Goal: Transaction & Acquisition: Subscribe to service/newsletter

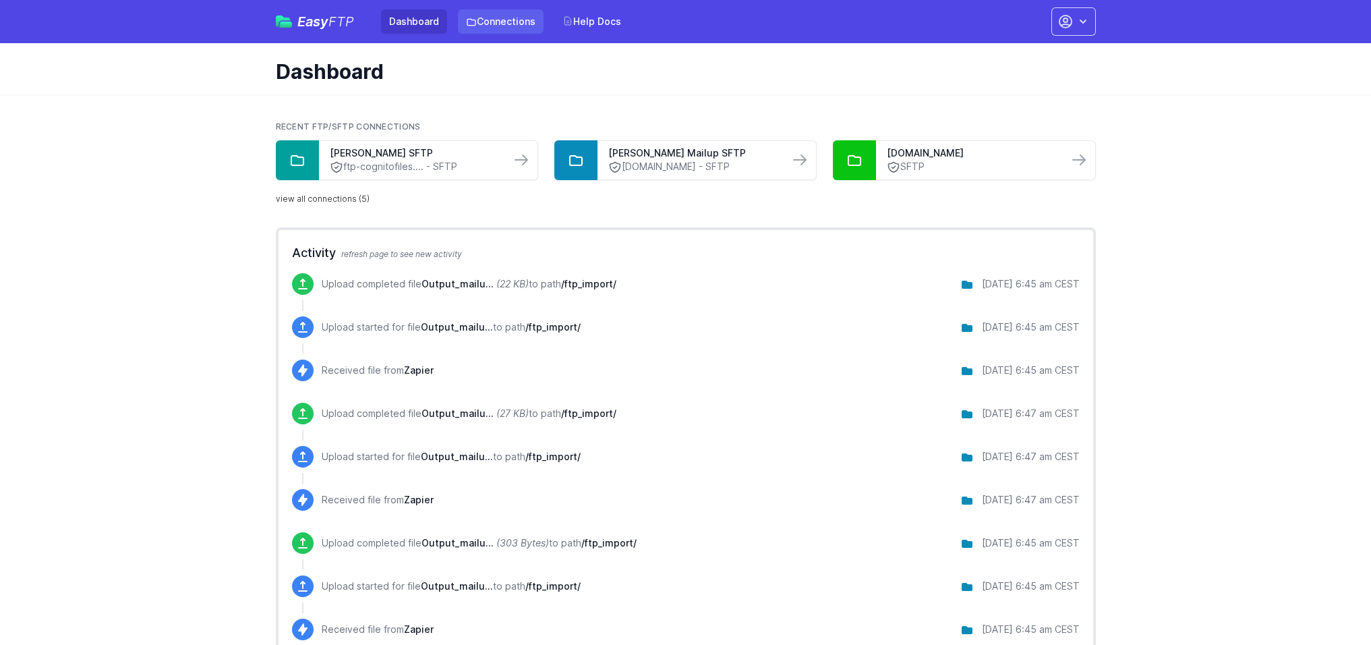
click at [520, 23] on link "Connections" at bounding box center [501, 21] width 86 height 24
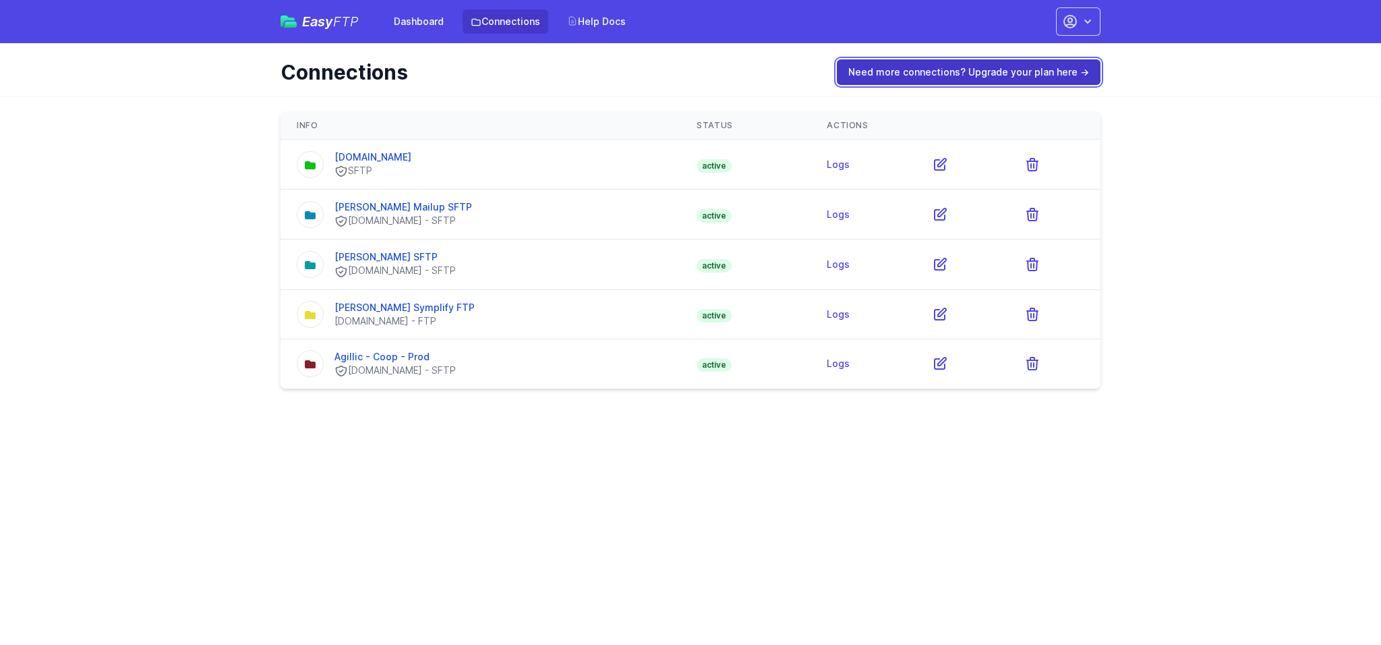
click at [1023, 76] on link "Need more connections? Upgrade your plan here →" at bounding box center [969, 72] width 264 height 26
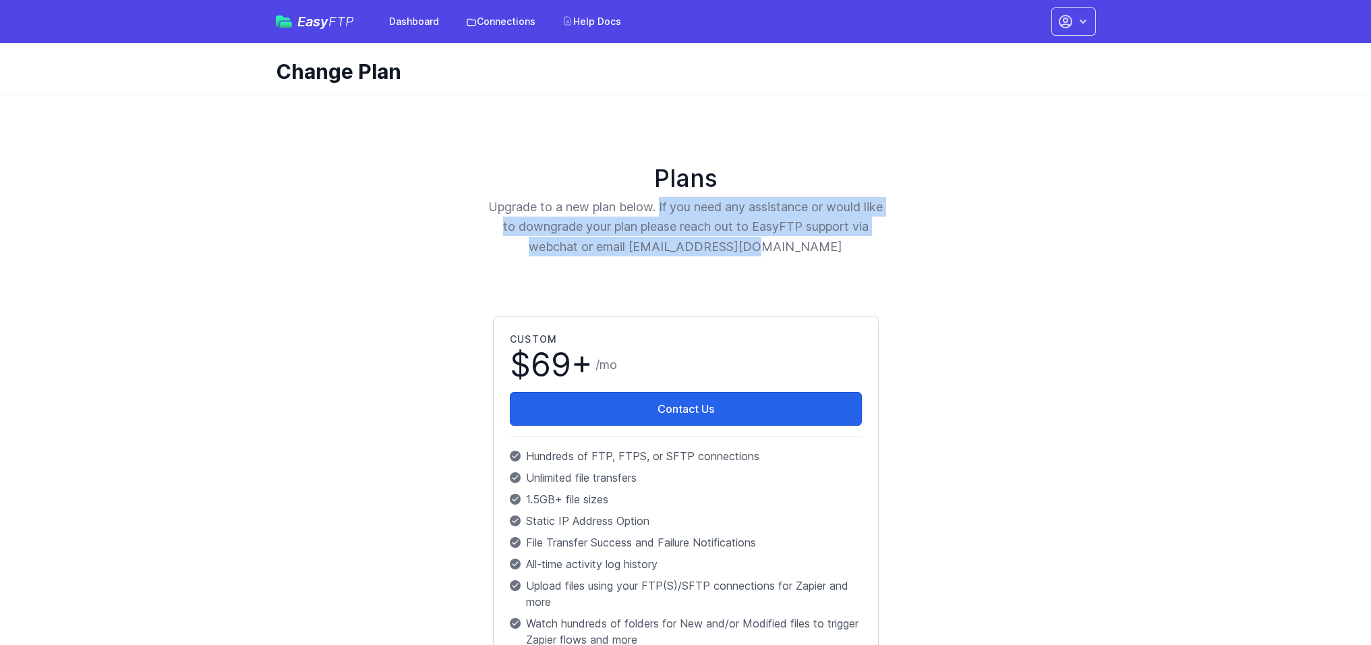
drag, startPoint x: 668, startPoint y: 206, endPoint x: 795, endPoint y: 248, distance: 133.1
click at [795, 248] on p "Upgrade to a new plan below. If you need any assistance or would like to downgr…" at bounding box center [686, 226] width 397 height 59
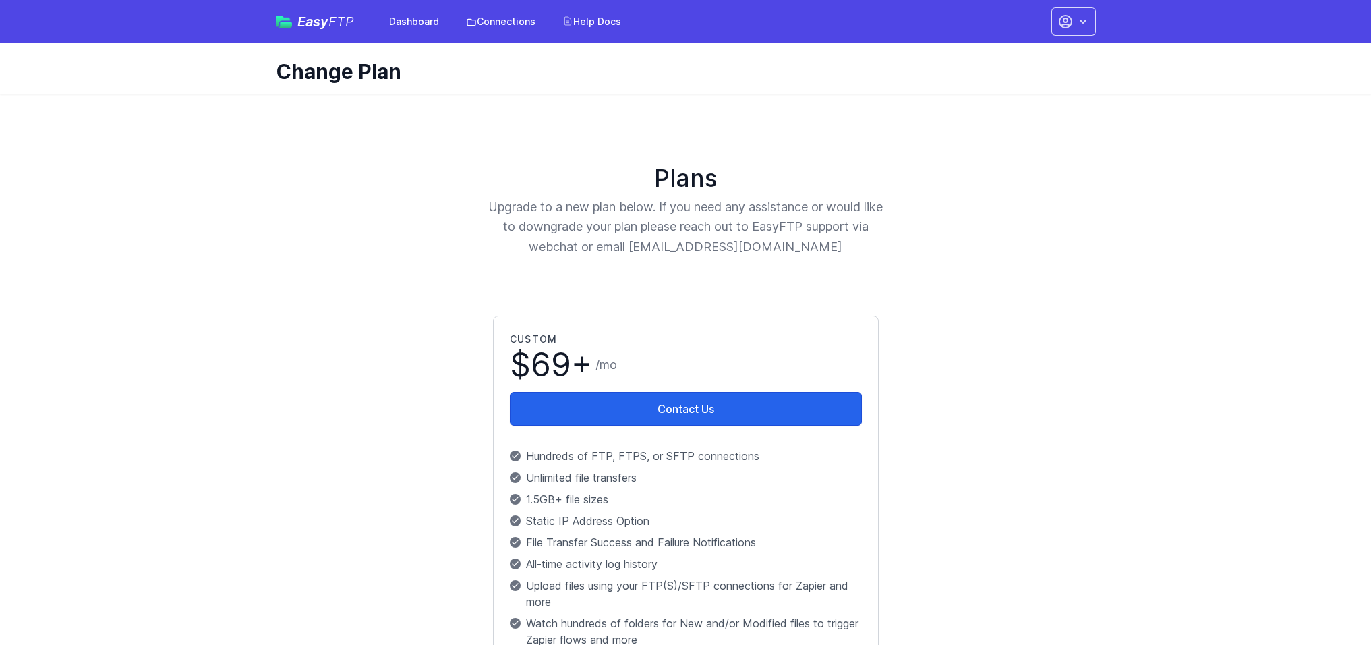
drag, startPoint x: 613, startPoint y: 204, endPoint x: 578, endPoint y: 163, distance: 54.1
click at [613, 204] on p "Upgrade to a new plan below. If you need any assistance or would like to downgr…" at bounding box center [686, 226] width 397 height 59
click at [1086, 22] on icon "button" at bounding box center [1083, 21] width 13 height 13
click at [1057, 53] on link "Account Settings" at bounding box center [1032, 56] width 130 height 24
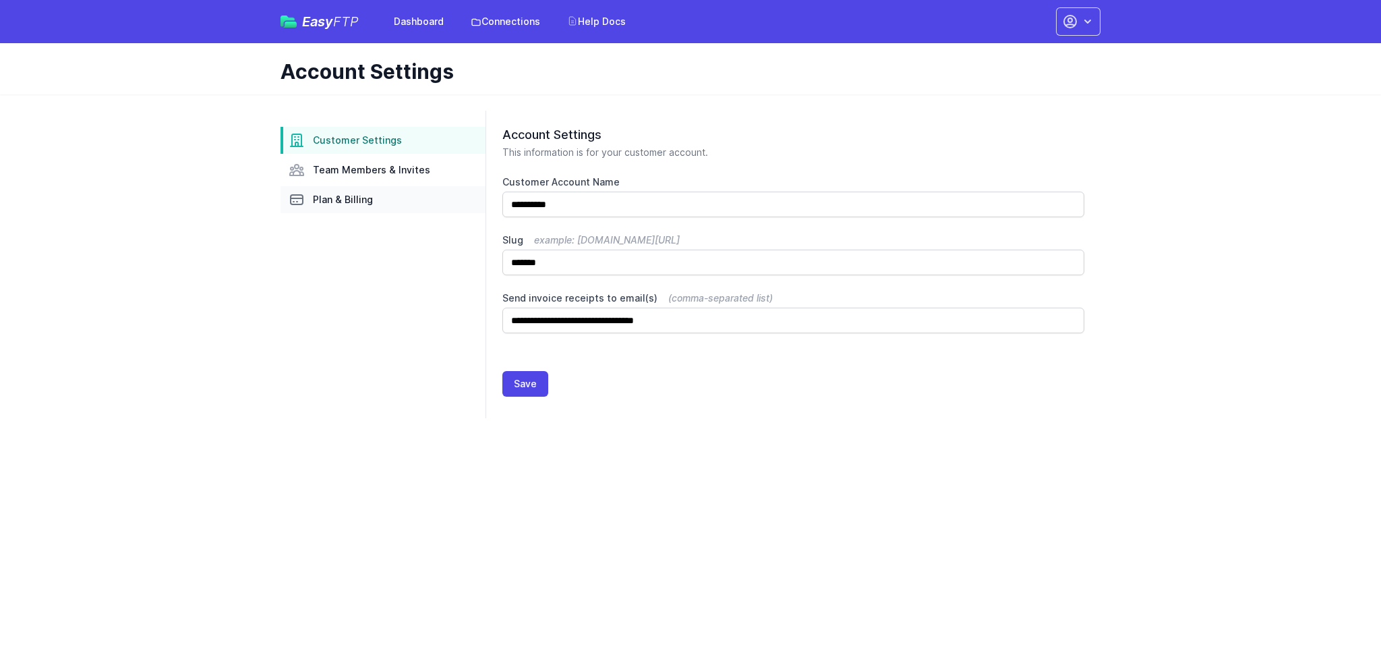
click at [368, 200] on span "Plan & Billing" at bounding box center [343, 199] width 60 height 13
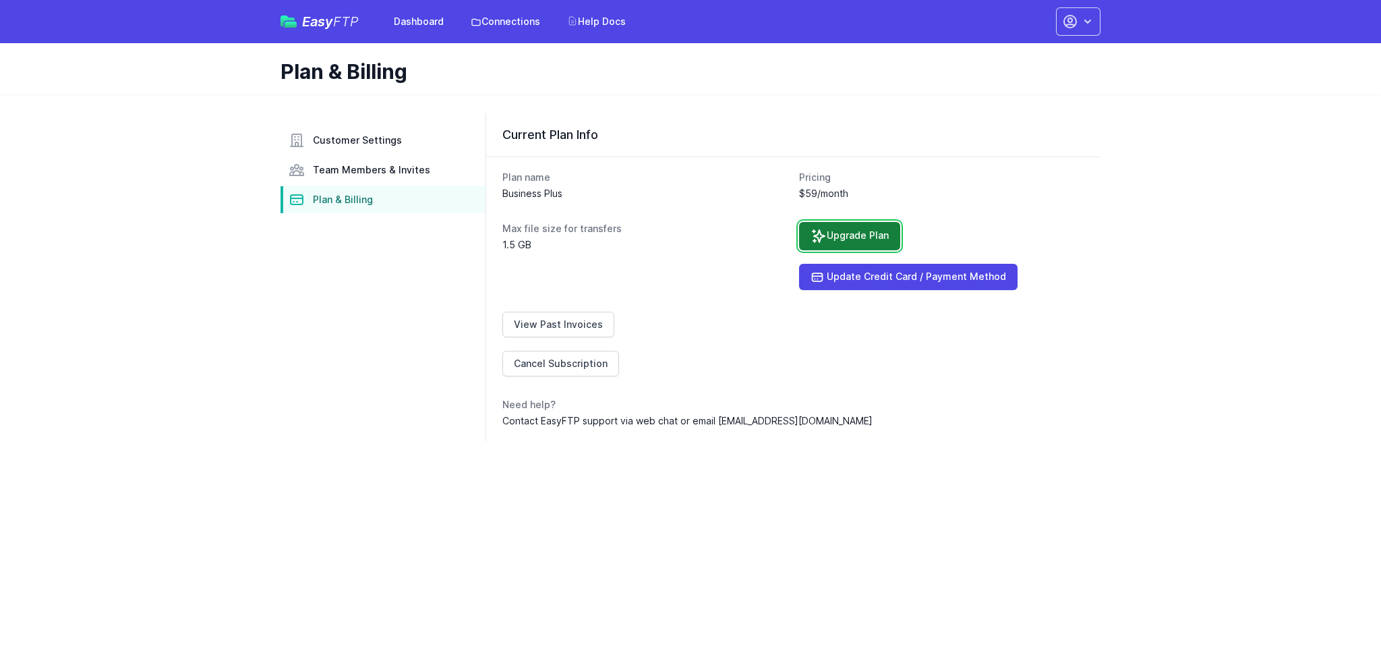
click at [855, 230] on link "Upgrade Plan" at bounding box center [849, 236] width 101 height 28
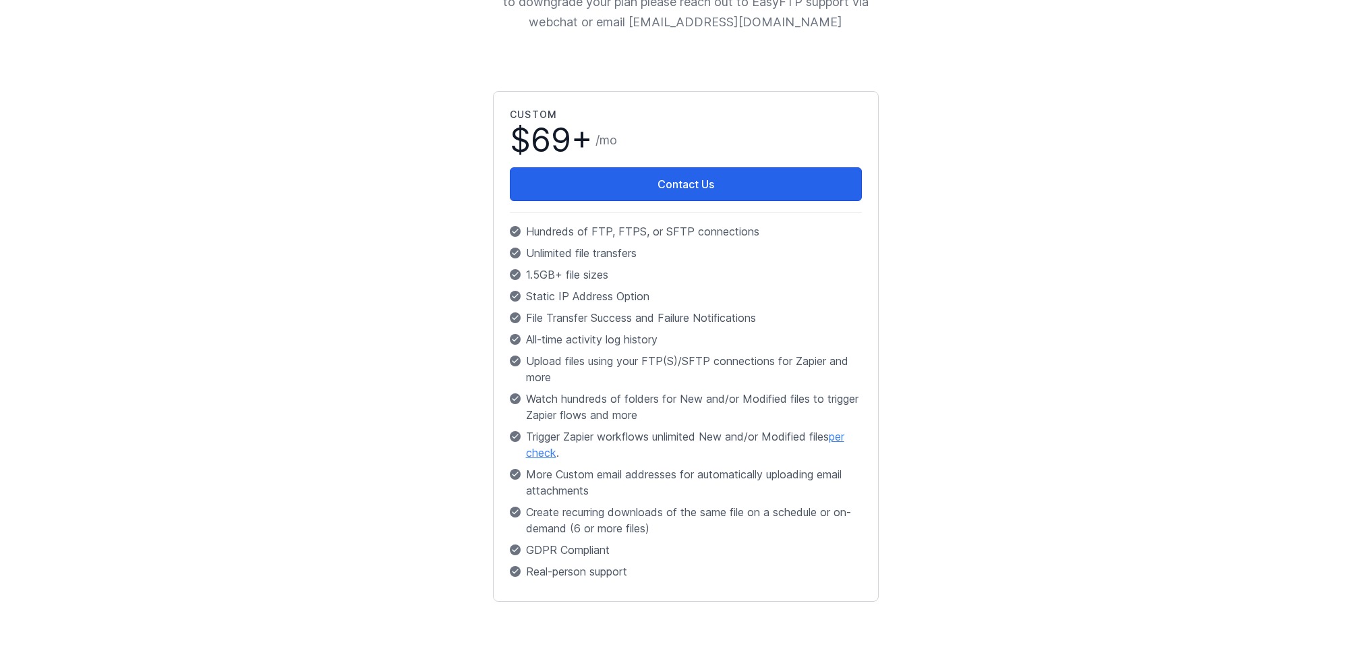
scroll to position [136, 0]
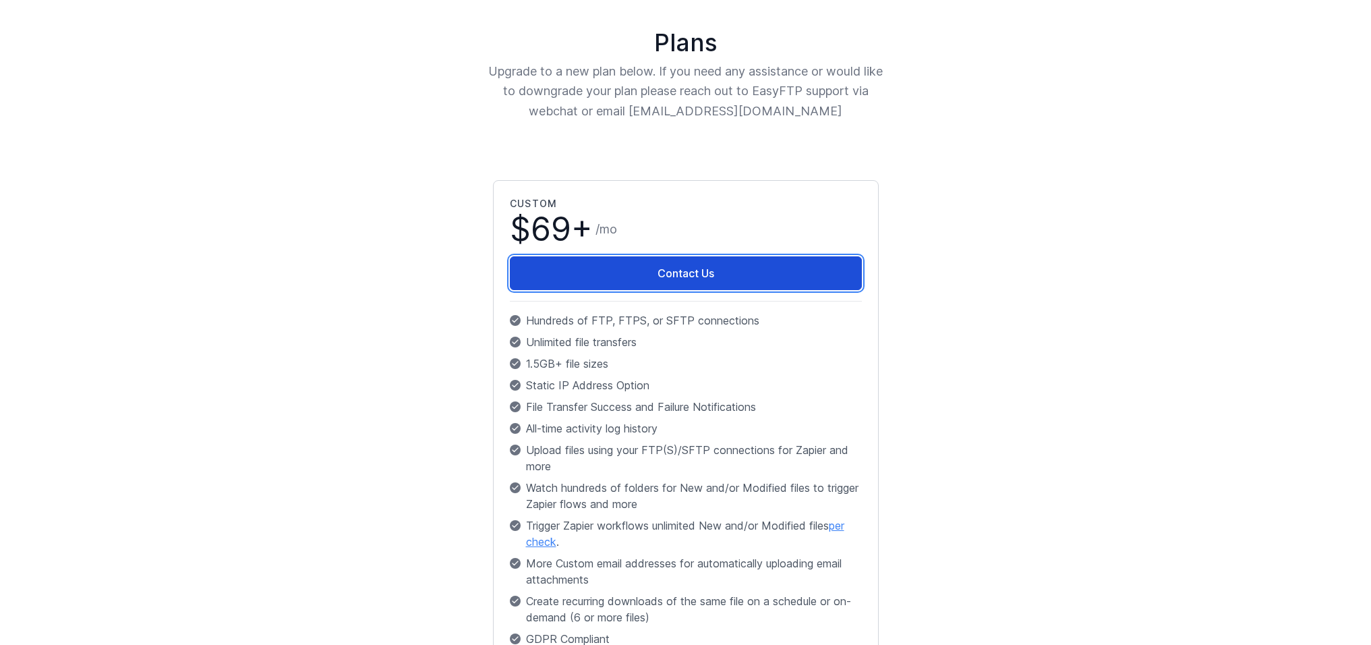
click at [652, 274] on link "Contact Us" at bounding box center [686, 273] width 352 height 34
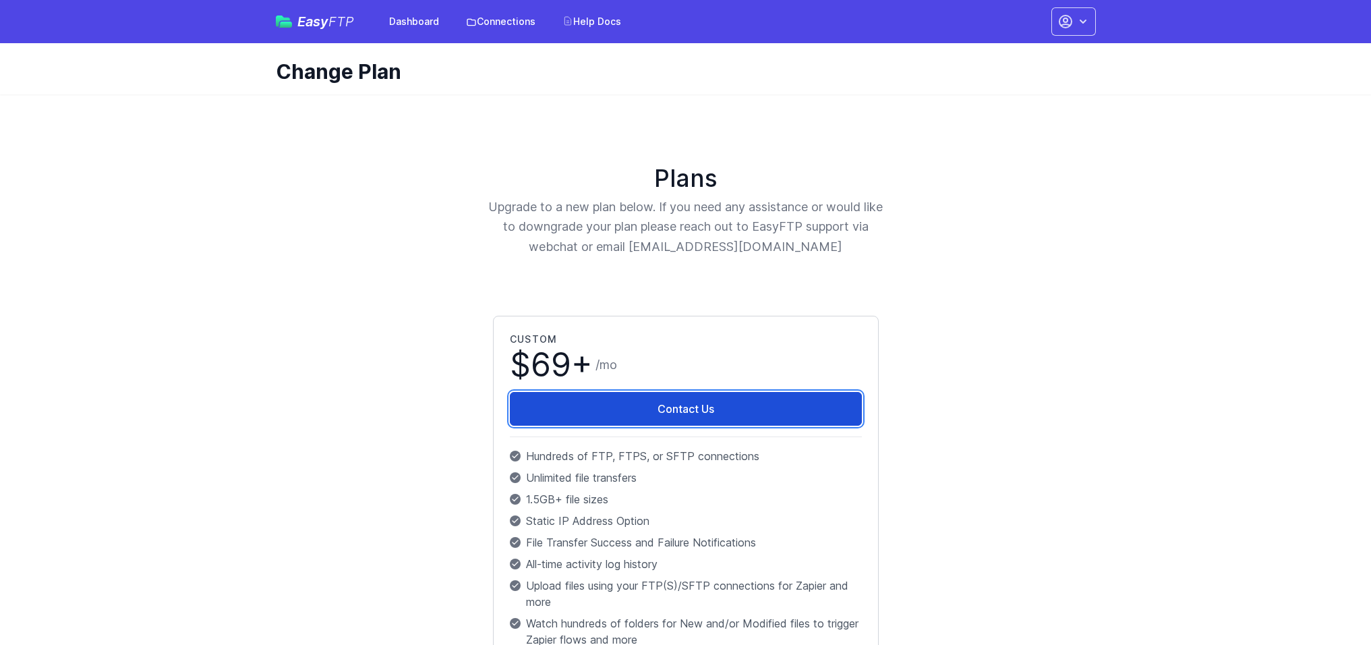
click at [687, 418] on link "Contact Us" at bounding box center [686, 409] width 352 height 34
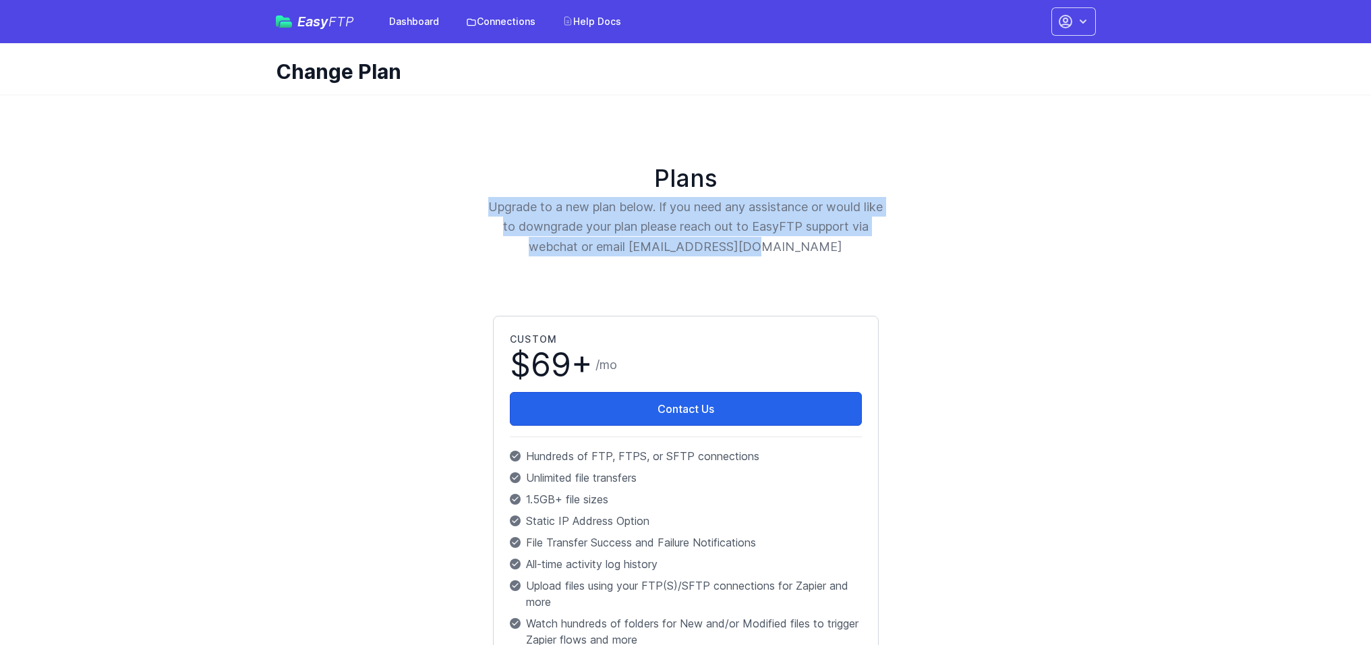
drag, startPoint x: 501, startPoint y: 206, endPoint x: 802, endPoint y: 242, distance: 303.0
click at [802, 243] on p "Upgrade to a new plan below. If you need any assistance or would like to downgr…" at bounding box center [686, 226] width 397 height 59
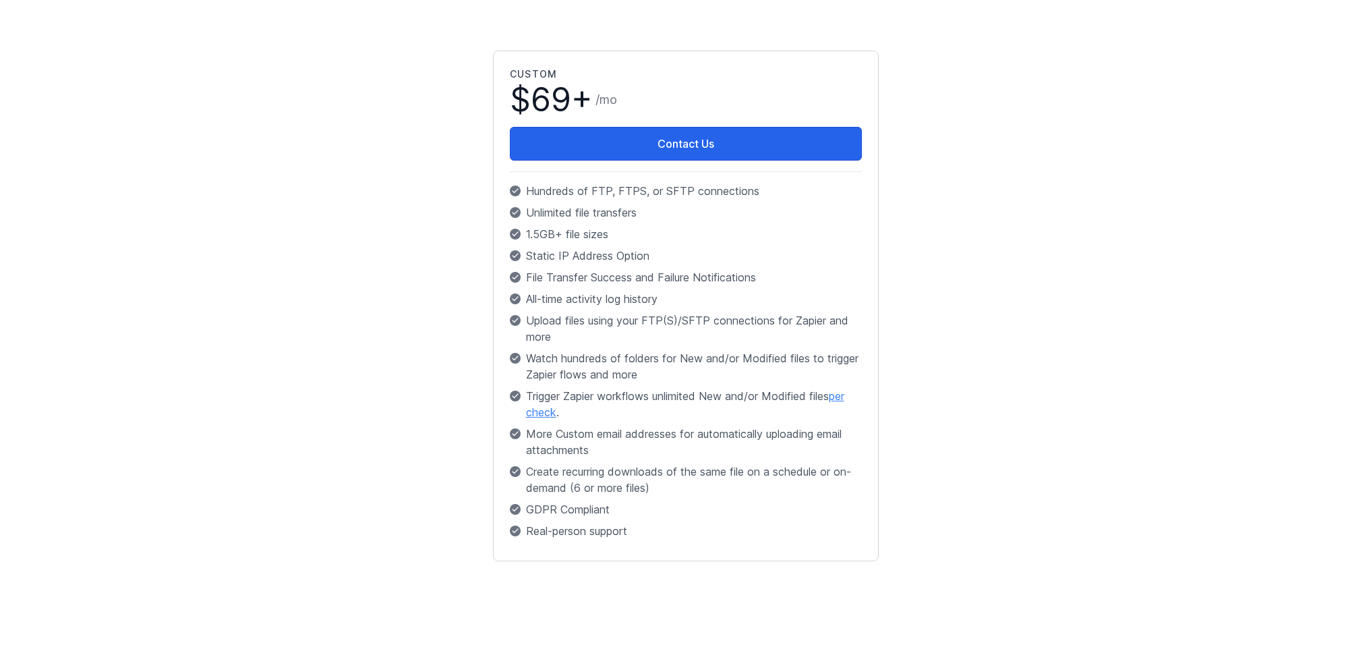
scroll to position [268, 0]
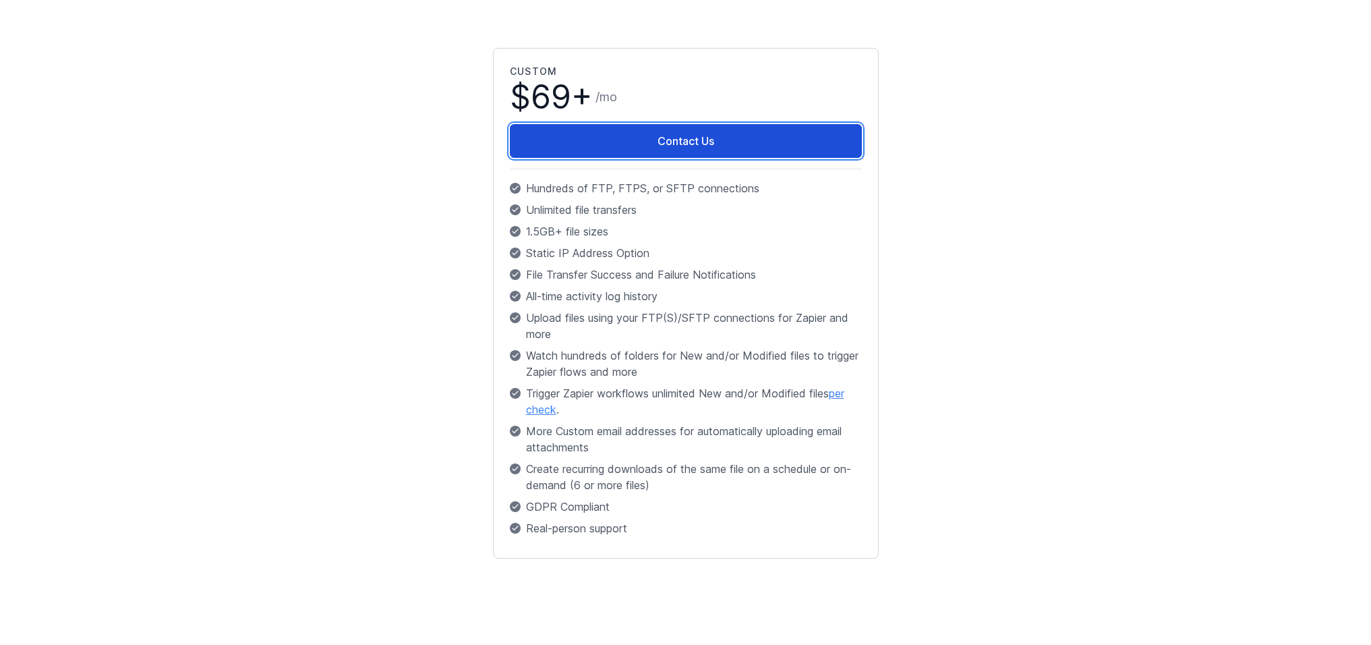
click at [699, 144] on link "Contact Us" at bounding box center [686, 141] width 352 height 34
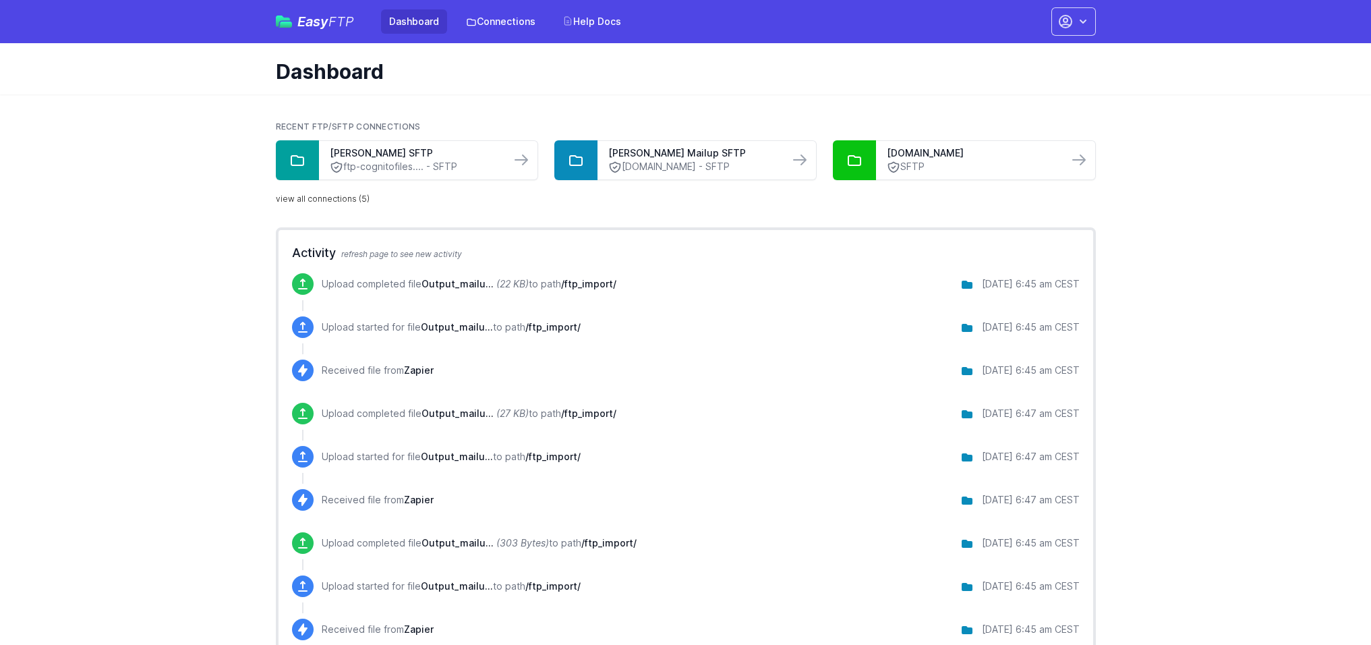
click at [347, 199] on link "view all connections (5)" at bounding box center [323, 199] width 94 height 11
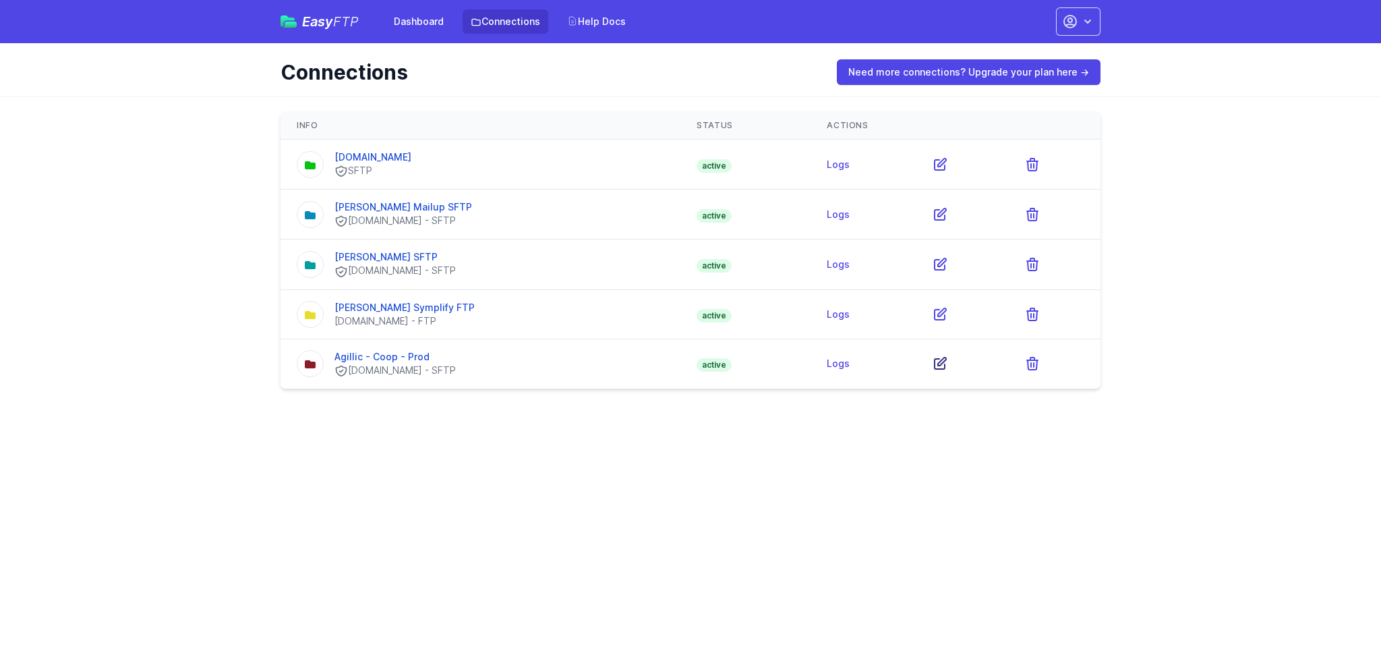
click at [948, 364] on icon at bounding box center [940, 363] width 16 height 16
click at [1088, 18] on icon "button" at bounding box center [1087, 21] width 13 height 13
click at [1021, 78] on link "Your Profile" at bounding box center [1036, 80] width 130 height 24
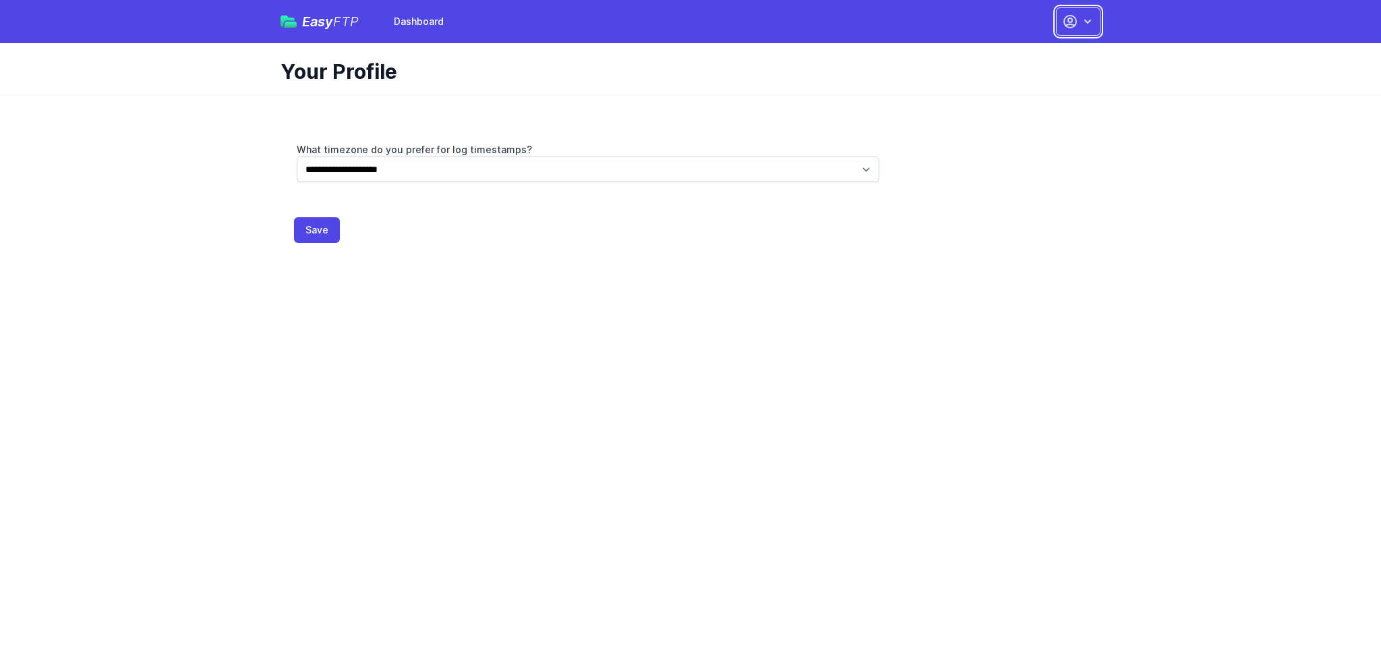
click at [1070, 13] on icon "button" at bounding box center [1070, 21] width 16 height 16
click at [1016, 54] on link "Dashboard" at bounding box center [1036, 56] width 130 height 24
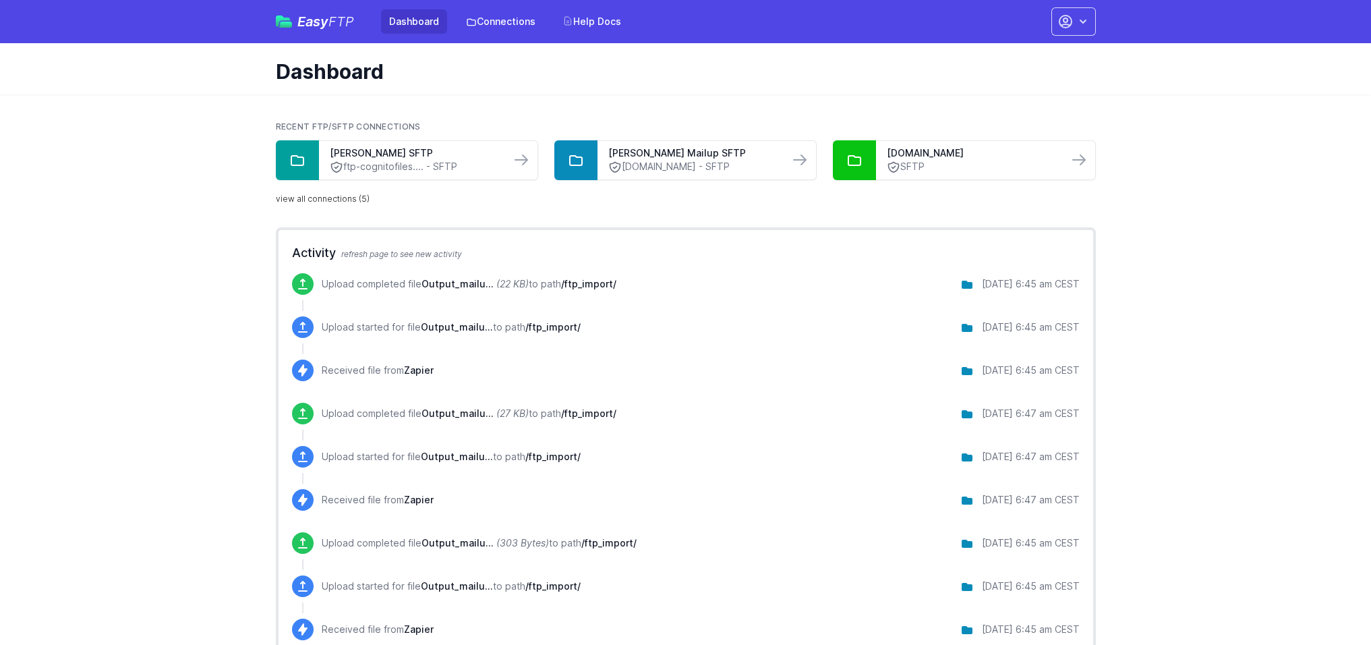
click at [512, 34] on div "Easy FTP Dashboard Connections Help Docs Account Settings Your Profile Contact …" at bounding box center [686, 21] width 820 height 43
click at [512, 22] on link "Connections" at bounding box center [501, 21] width 86 height 24
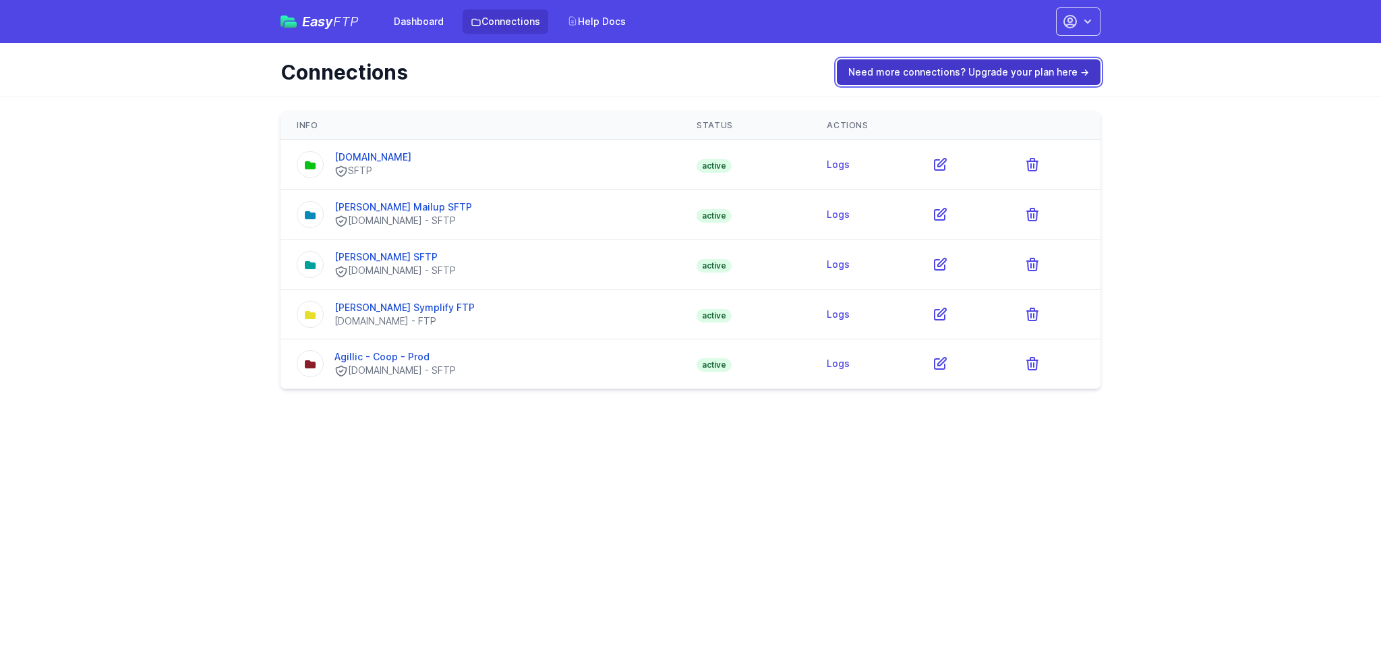
click at [947, 71] on link "Need more connections? Upgrade your plan here →" at bounding box center [969, 72] width 264 height 26
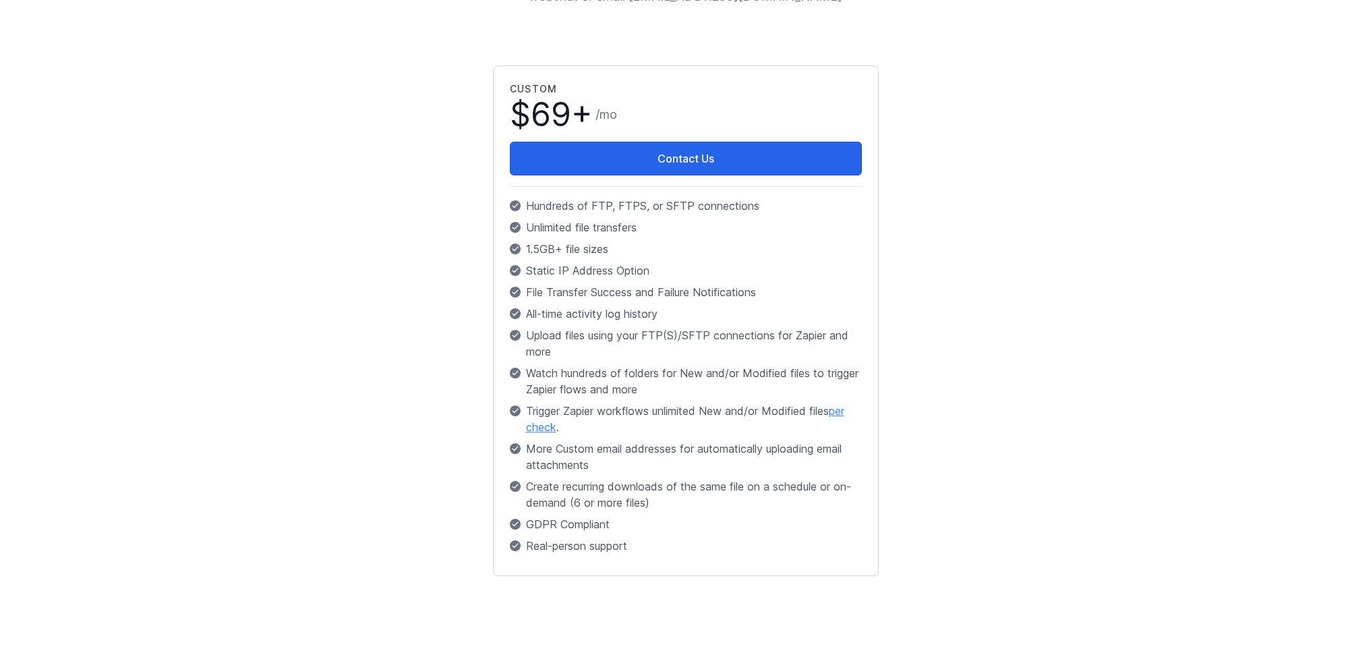
scroll to position [268, 0]
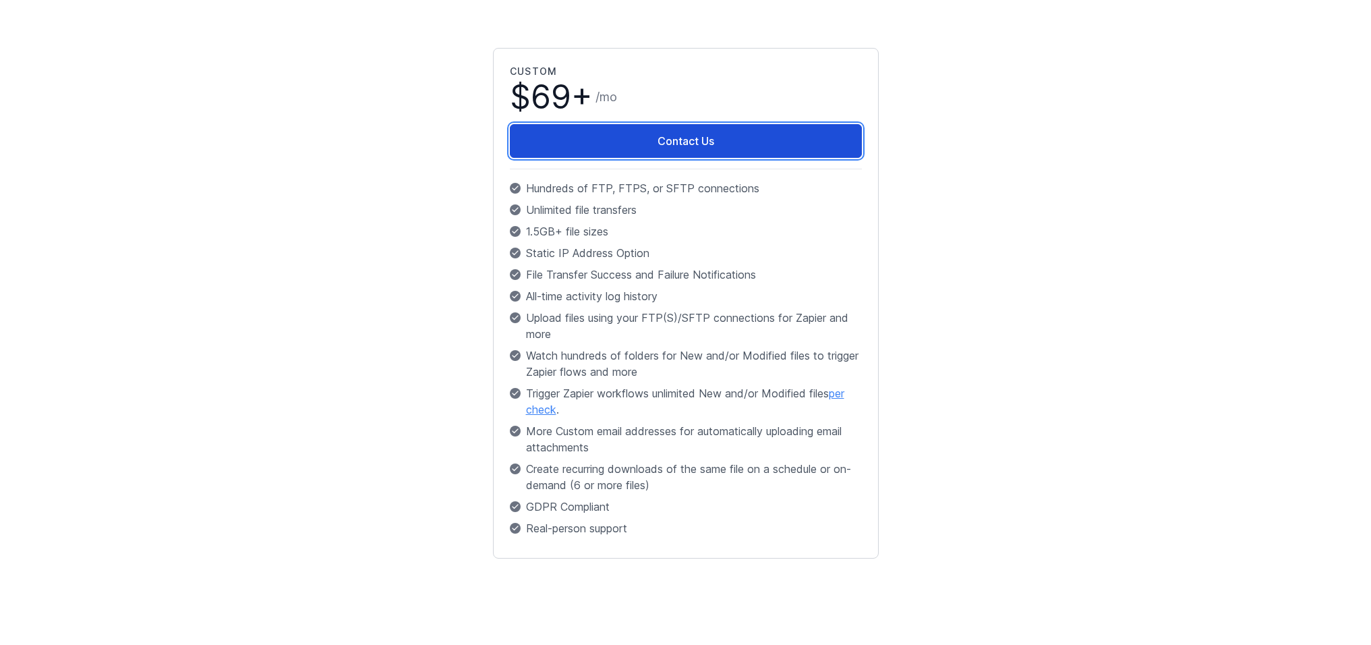
click at [704, 134] on link "Contact Us" at bounding box center [686, 141] width 352 height 34
